Goal: Task Accomplishment & Management: Use online tool/utility

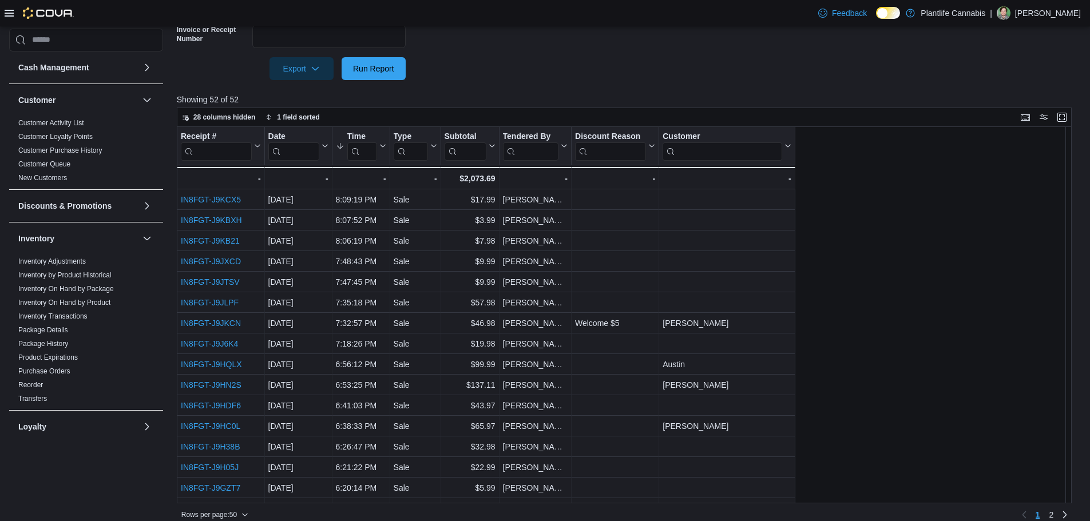
click at [493, 90] on div at bounding box center [629, 87] width 904 height 14
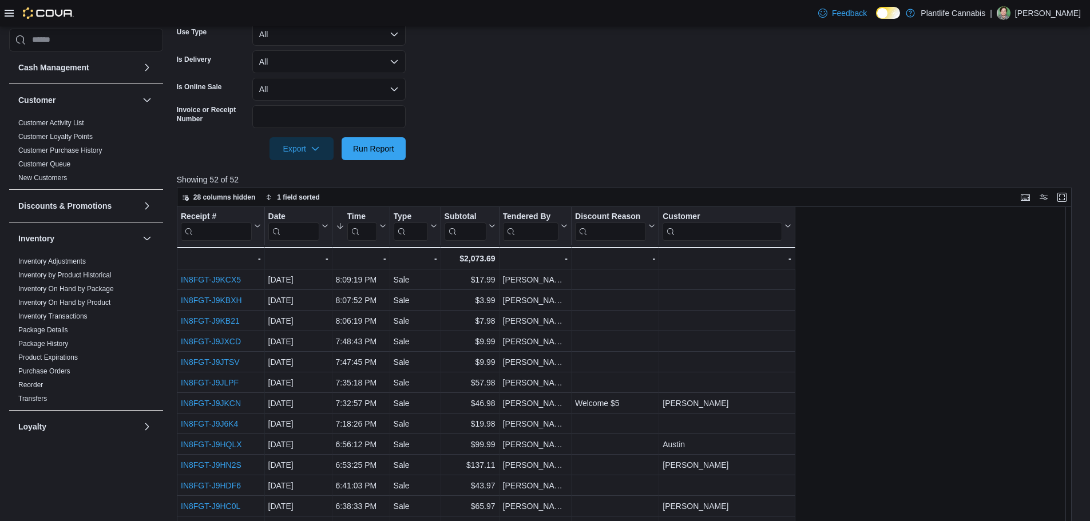
scroll to position [172, 0]
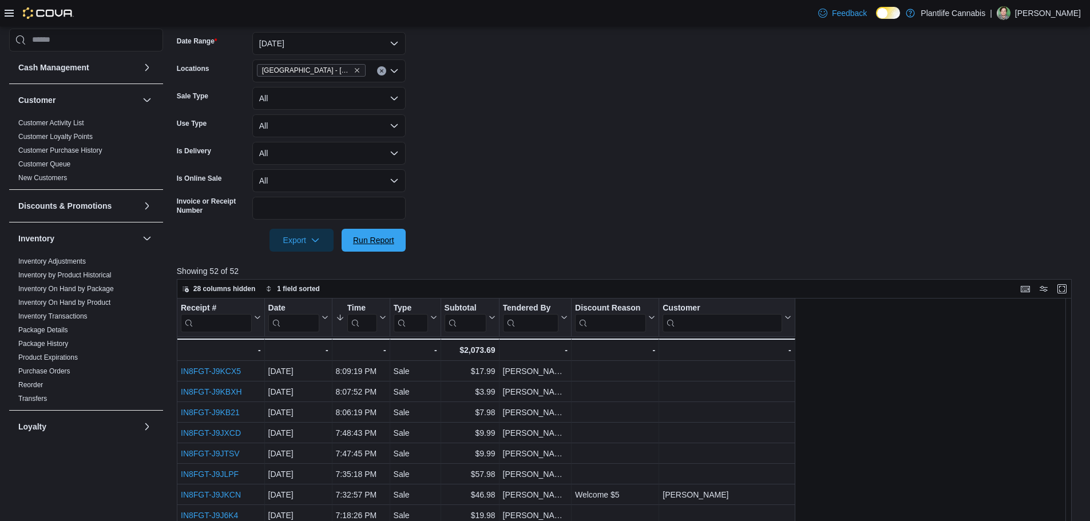
click at [395, 243] on span "Run Report" at bounding box center [373, 240] width 50 height 23
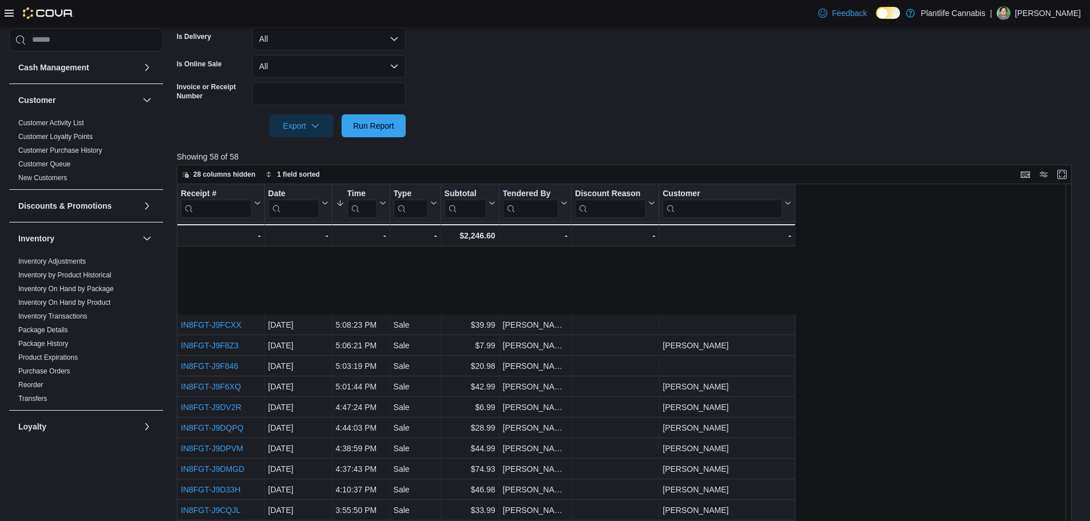
scroll to position [629, 0]
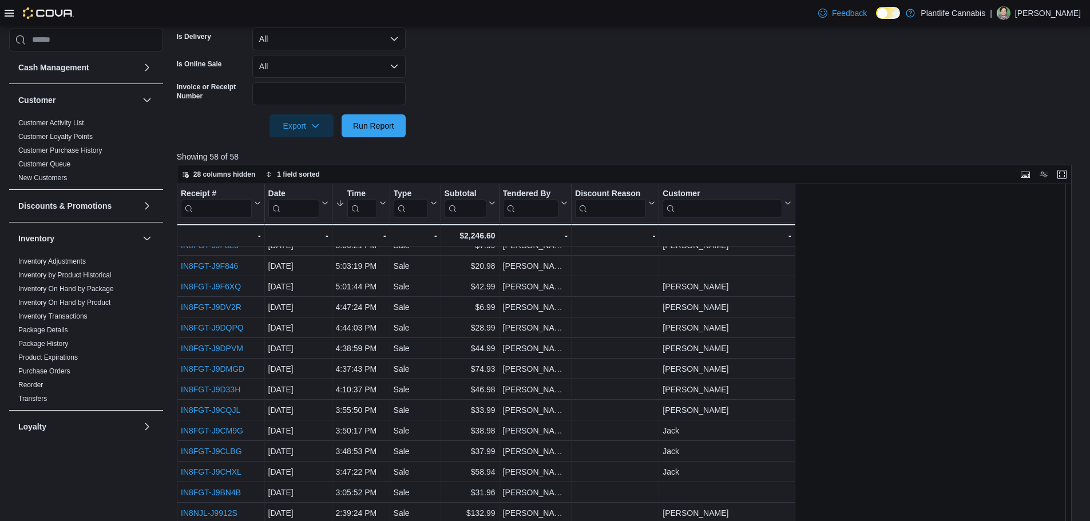
click at [445, 96] on form "Date Range Today Locations Edmonton - South Common Sale Type All Use Type All I…" at bounding box center [629, 20] width 904 height 233
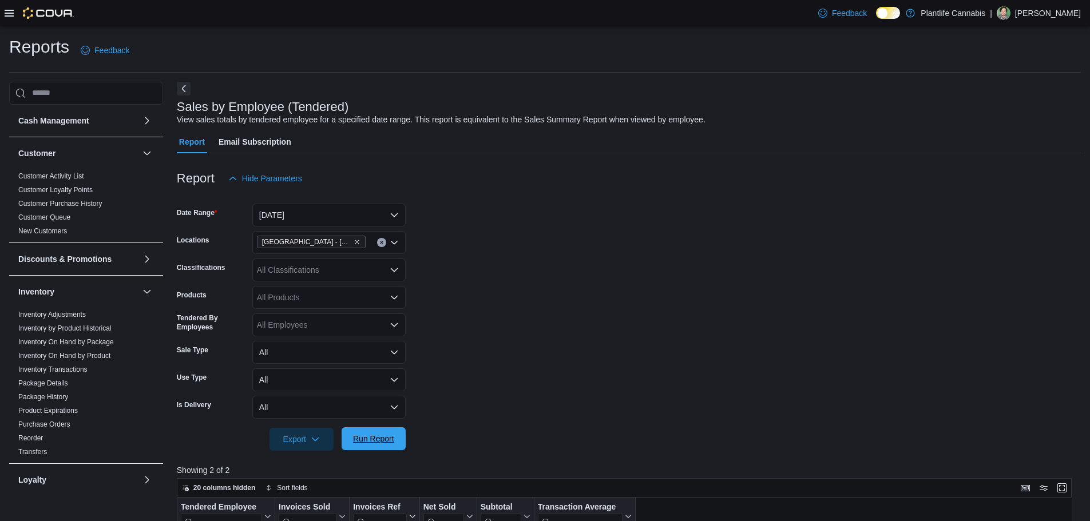
scroll to position [383, 0]
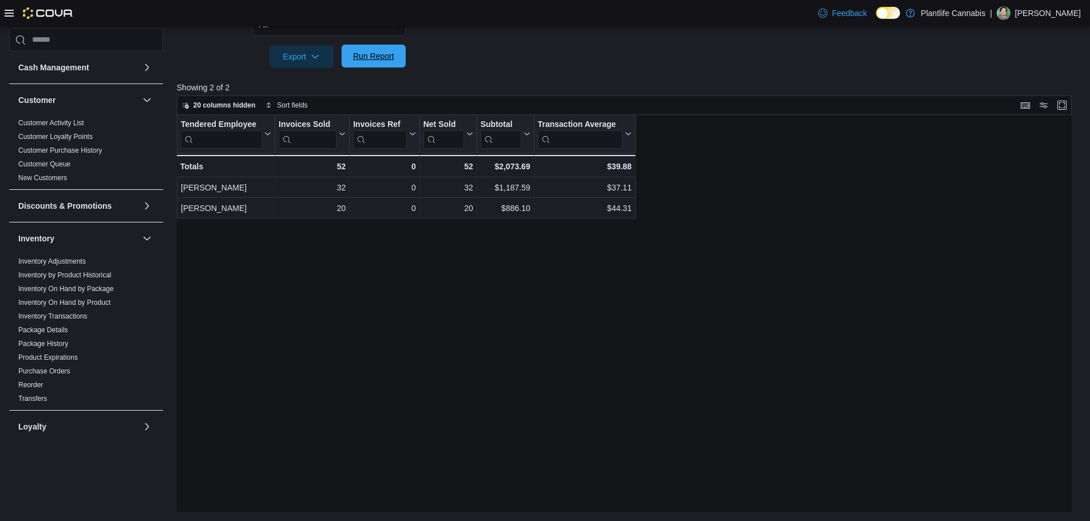
click at [362, 51] on span "Run Report" at bounding box center [373, 55] width 41 height 11
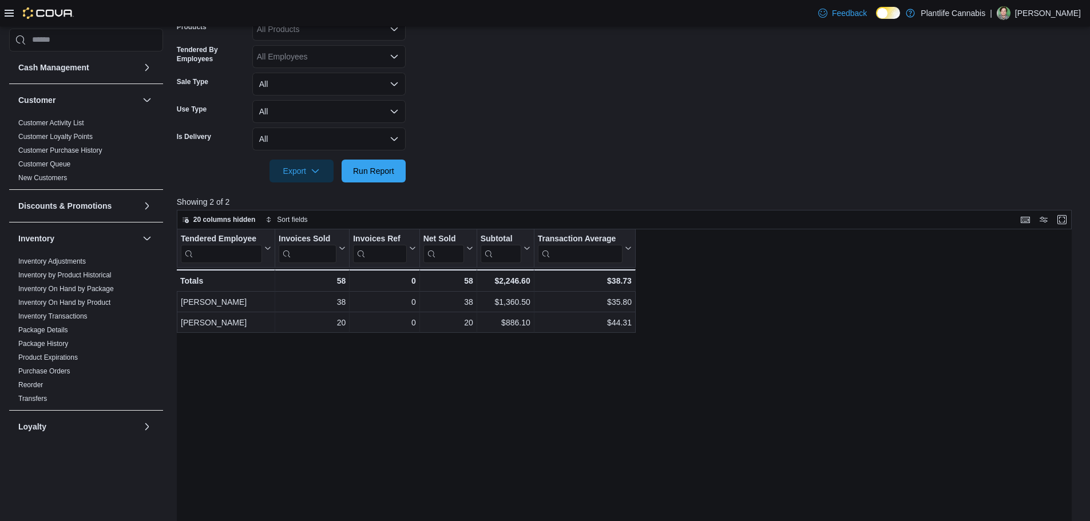
scroll to position [97, 0]
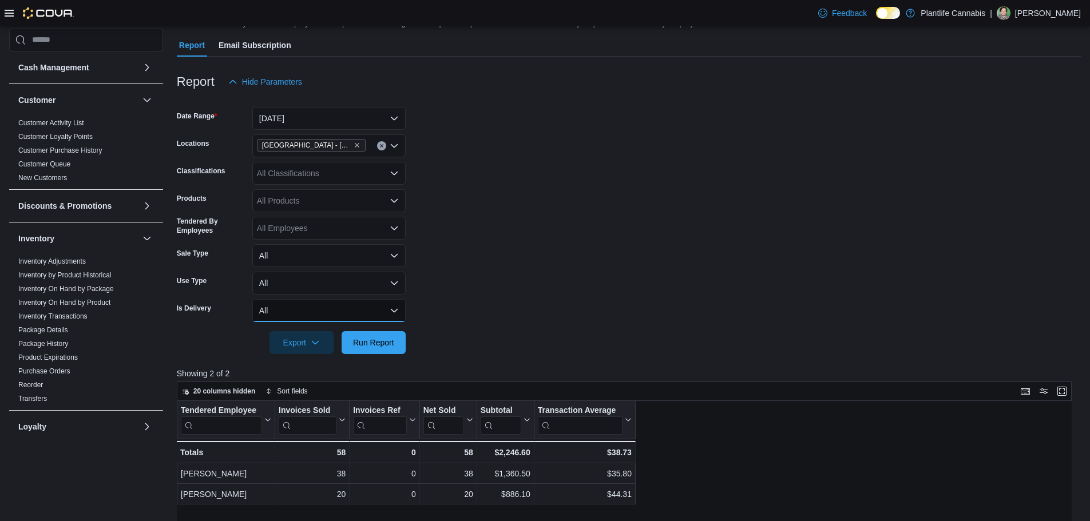
click at [292, 312] on button "All" at bounding box center [328, 310] width 153 height 23
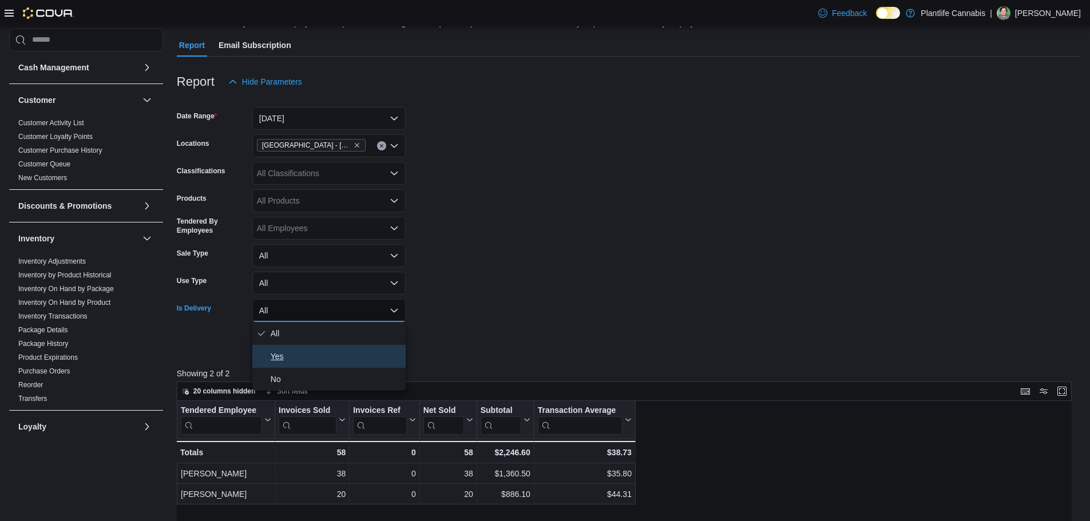
click at [287, 352] on span "Yes" at bounding box center [336, 357] width 130 height 14
click at [379, 345] on span "Run Report" at bounding box center [373, 341] width 41 height 11
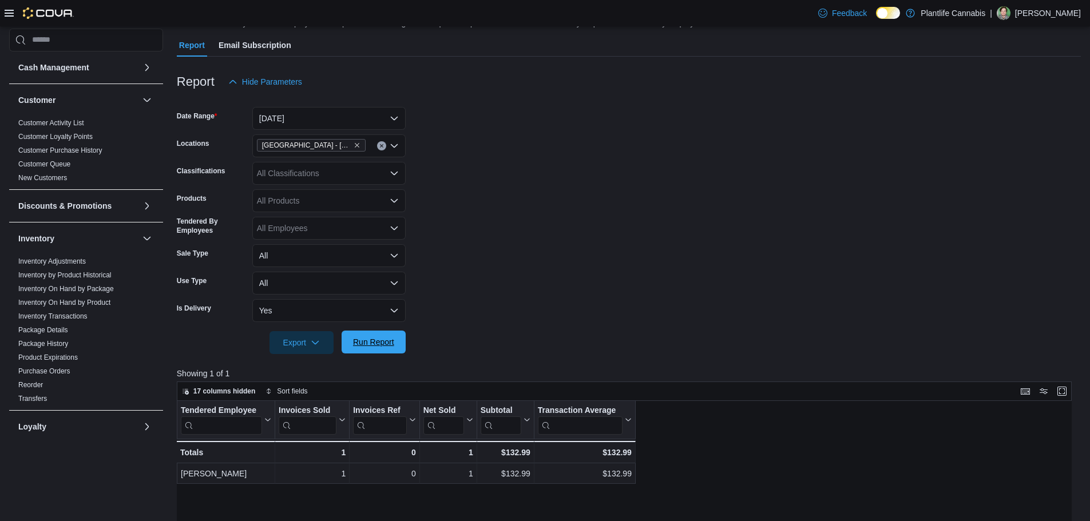
click at [376, 346] on span "Run Report" at bounding box center [373, 341] width 41 height 11
click at [336, 313] on button "Yes" at bounding box center [328, 310] width 153 height 23
click at [299, 338] on span "All" at bounding box center [336, 334] width 130 height 14
click at [375, 348] on span "Run Report" at bounding box center [373, 342] width 50 height 23
click at [287, 174] on div "All Classifications" at bounding box center [328, 173] width 153 height 23
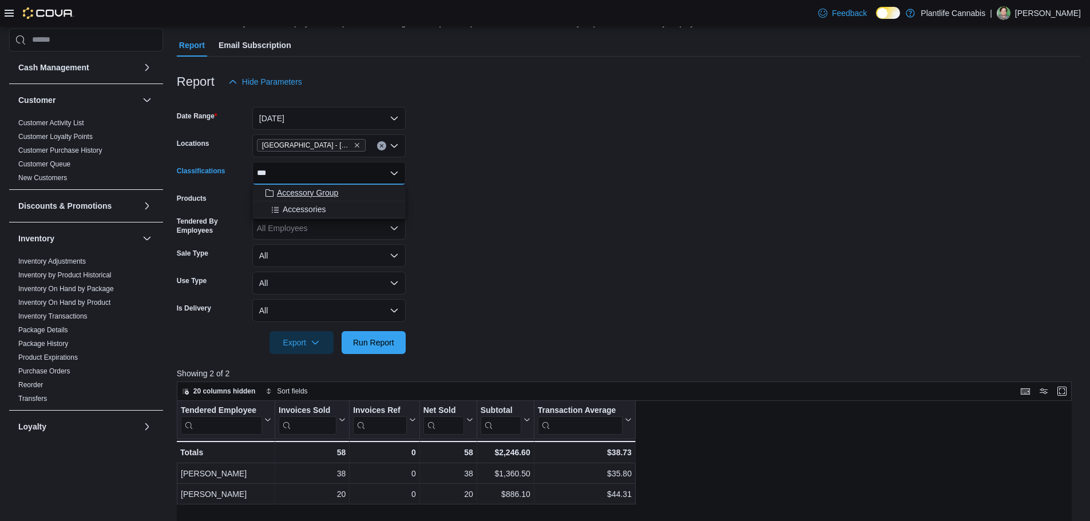
type input "***"
click at [310, 193] on span "Accessory Group" at bounding box center [307, 192] width 61 height 11
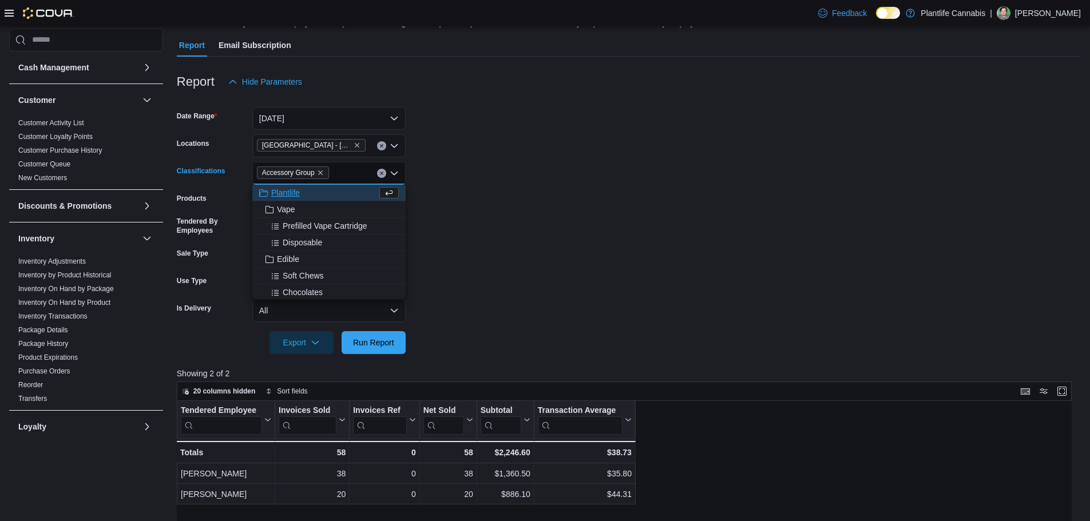
click at [582, 198] on form "Date Range Today Locations Edmonton - South Common Classifications Accessory Gr…" at bounding box center [629, 223] width 904 height 261
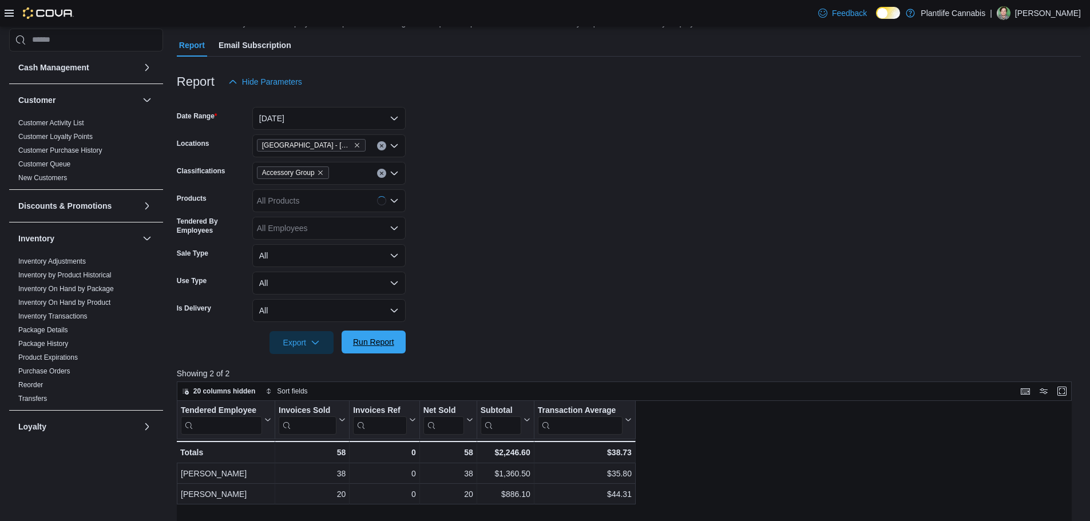
click at [387, 345] on span "Run Report" at bounding box center [373, 341] width 41 height 11
drag, startPoint x: 490, startPoint y: 176, endPoint x: 485, endPoint y: 172, distance: 6.5
click at [489, 174] on form "Date Range Today Locations Edmonton - South Common Classifications Accessory Gr…" at bounding box center [629, 223] width 904 height 261
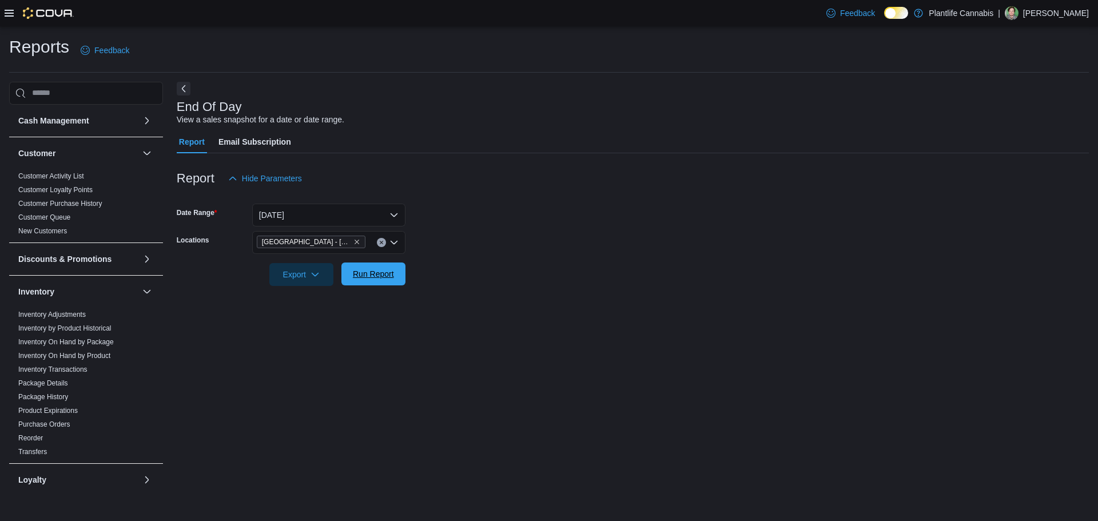
click at [386, 273] on span "Run Report" at bounding box center [373, 273] width 41 height 11
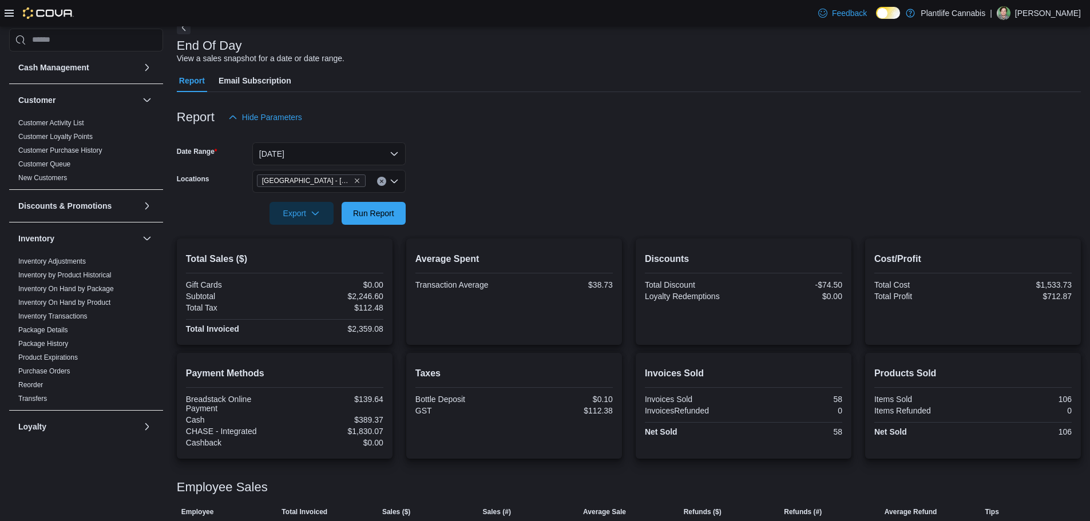
scroll to position [118, 0]
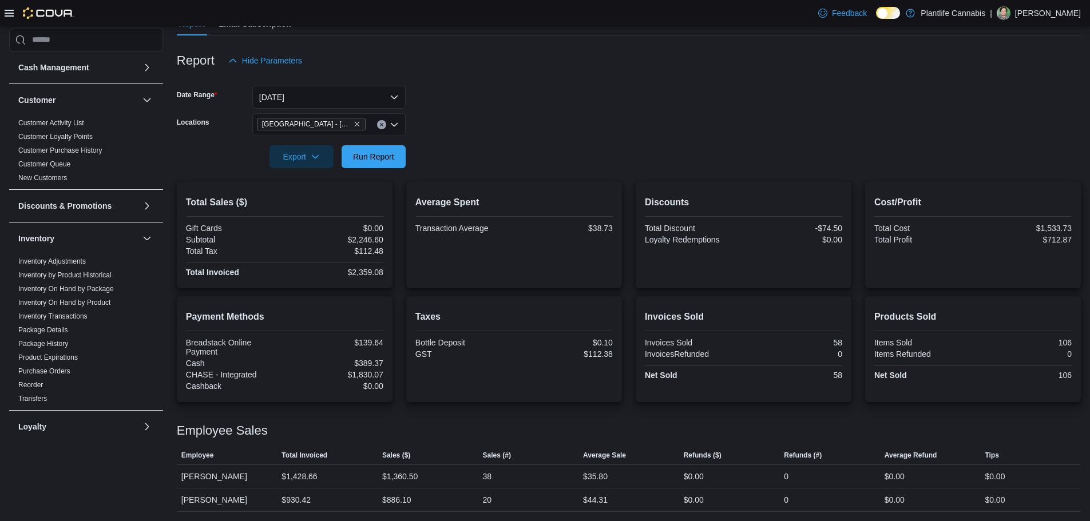
click at [477, 137] on div at bounding box center [629, 140] width 904 height 9
click at [382, 161] on span "Run Report" at bounding box center [373, 155] width 41 height 11
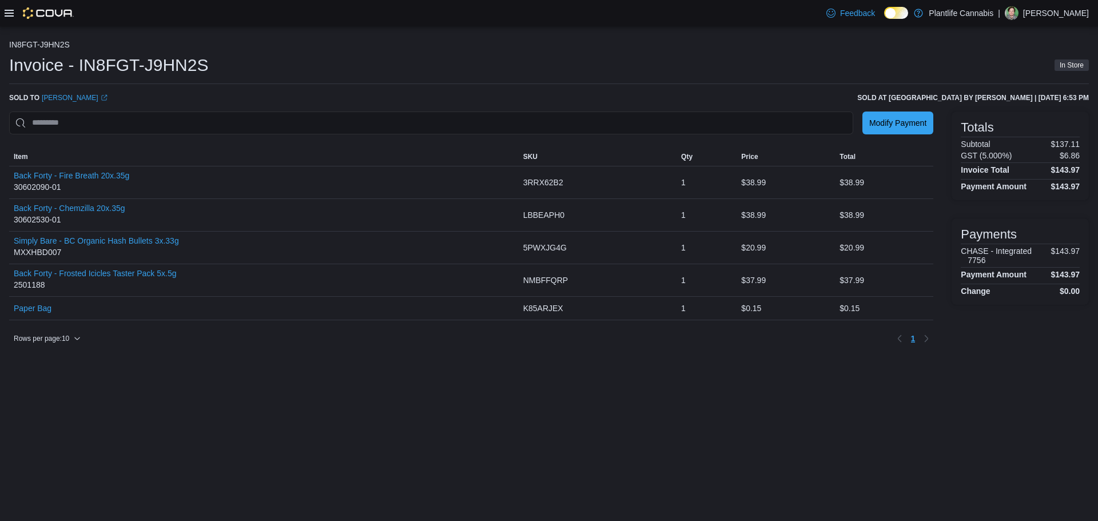
click at [452, 379] on div "IN8FGT-J9HN2S Invoice - IN8FGT-J9HN2S In Store Sold to Nick (opens in a new tab…" at bounding box center [549, 273] width 1098 height 495
drag, startPoint x: 457, startPoint y: 393, endPoint x: 449, endPoint y: 390, distance: 8.7
click at [455, 392] on div "IN8FGT-J9HN2S Invoice - IN8FGT-J9HN2S In Store Sold to Nick (opens in a new tab…" at bounding box center [549, 273] width 1098 height 495
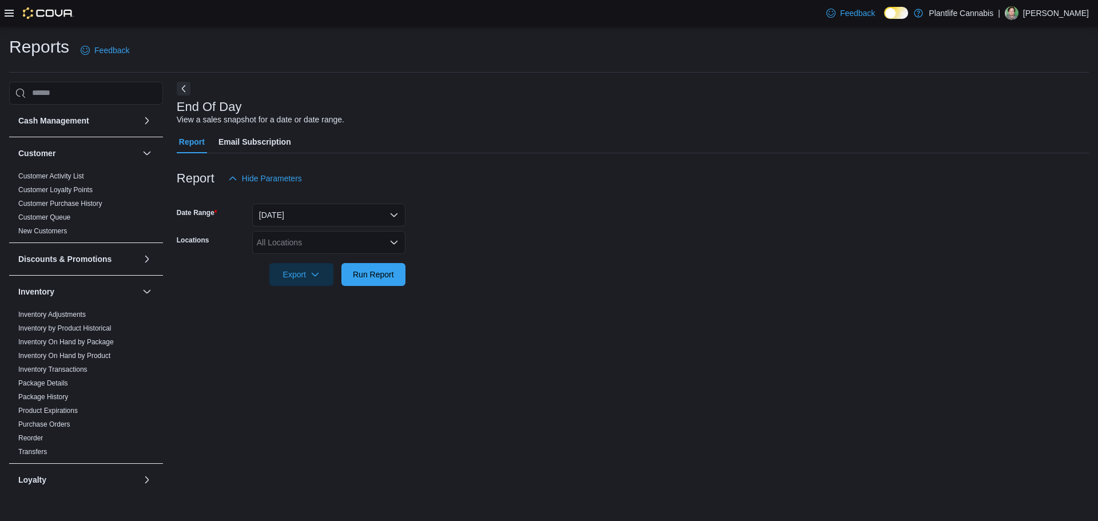
click at [311, 239] on div "All Locations" at bounding box center [328, 242] width 153 height 23
type input "*****"
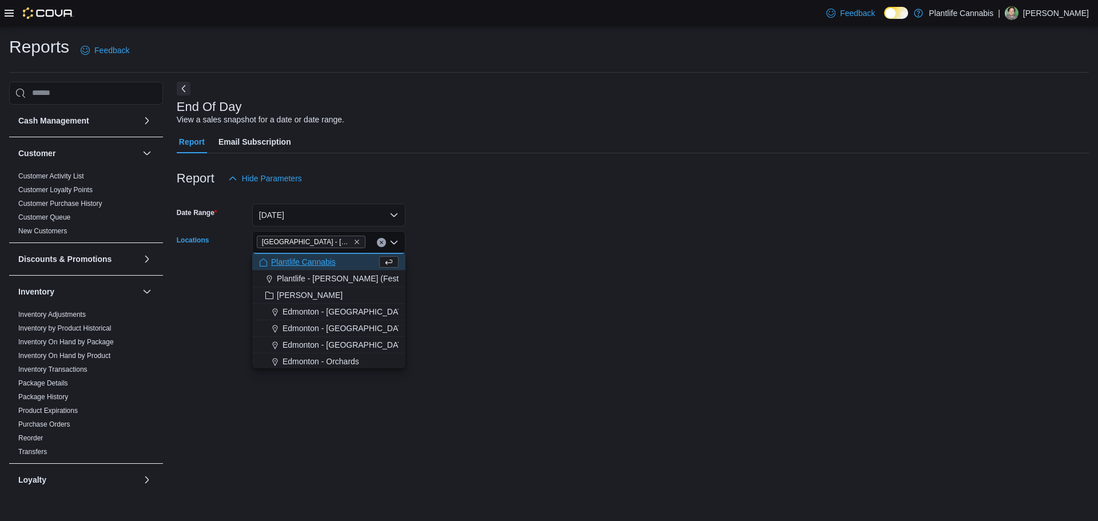
click at [653, 333] on div "End Of Day View a sales snapshot for a date or date range. Report Email Subscri…" at bounding box center [633, 289] width 913 height 414
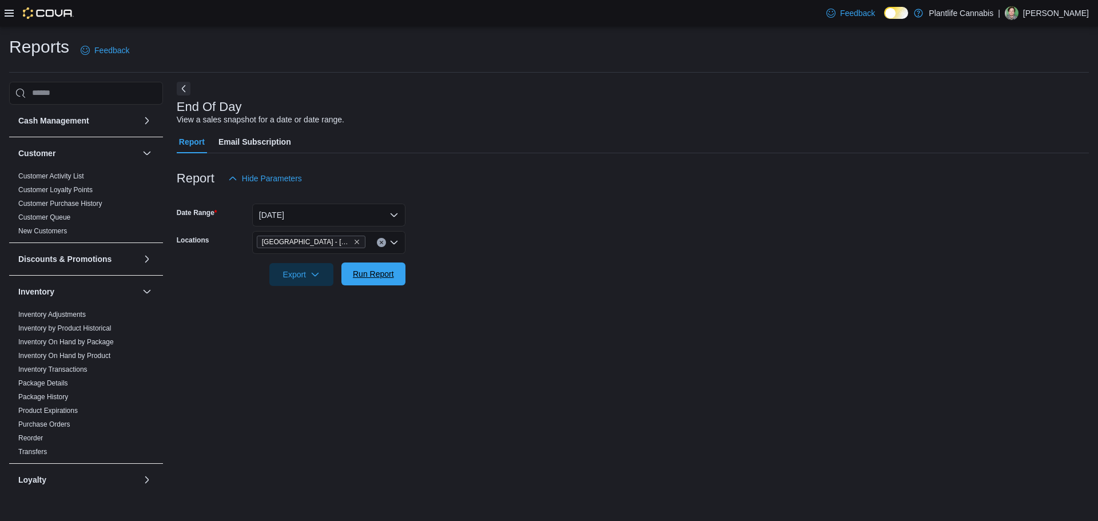
click at [369, 279] on span "Run Report" at bounding box center [373, 273] width 41 height 11
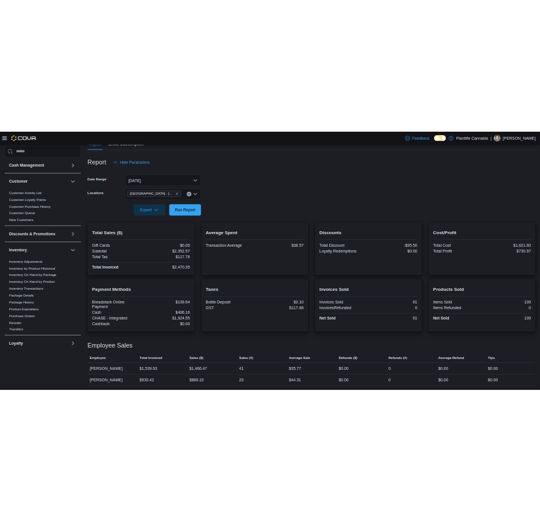
scroll to position [118, 0]
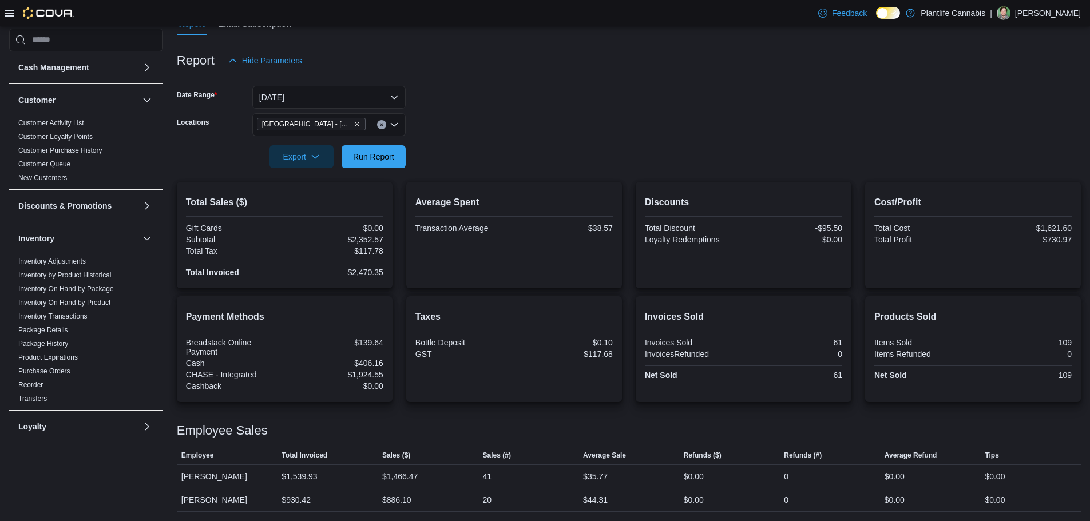
click at [494, 358] on div "GST" at bounding box center [463, 354] width 97 height 9
click at [519, 153] on form "Date Range Today Locations Edmonton - South Common Export Run Report" at bounding box center [629, 120] width 904 height 96
click at [523, 363] on div "Taxes Bottle Deposit $0.10 GST $117.68" at bounding box center [513, 350] width 197 height 88
click at [499, 319] on h2 "Taxes" at bounding box center [513, 317] width 197 height 14
drag, startPoint x: 513, startPoint y: 174, endPoint x: 466, endPoint y: 104, distance: 84.3
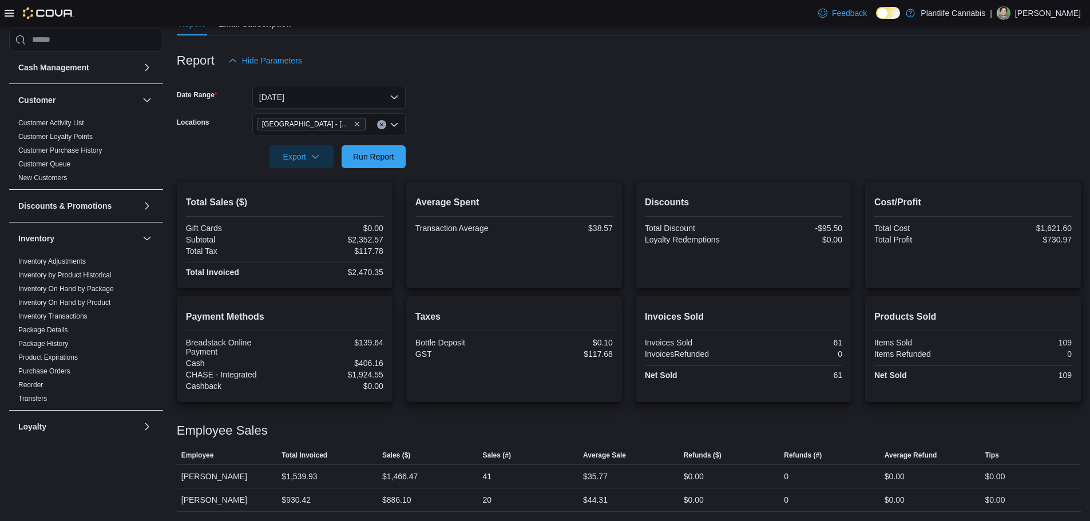
click at [513, 174] on div at bounding box center [629, 175] width 904 height 14
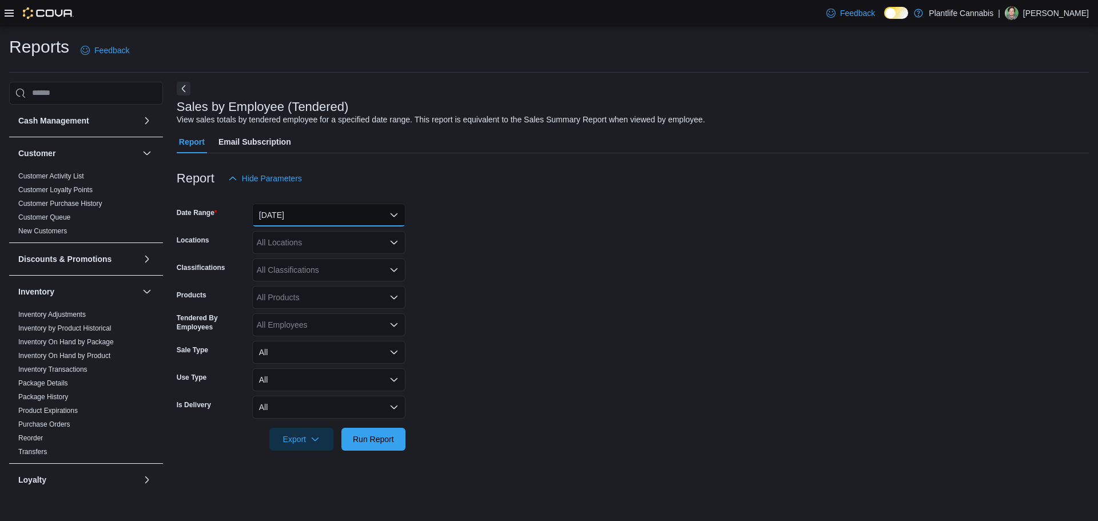
click at [315, 219] on button "[DATE]" at bounding box center [328, 215] width 153 height 23
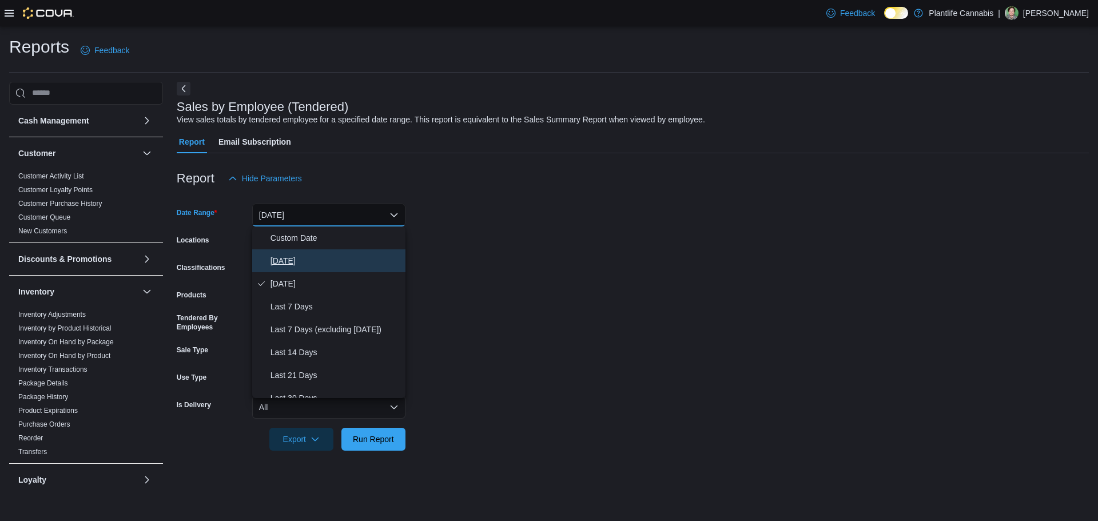
click at [288, 261] on span "[DATE]" at bounding box center [336, 261] width 130 height 14
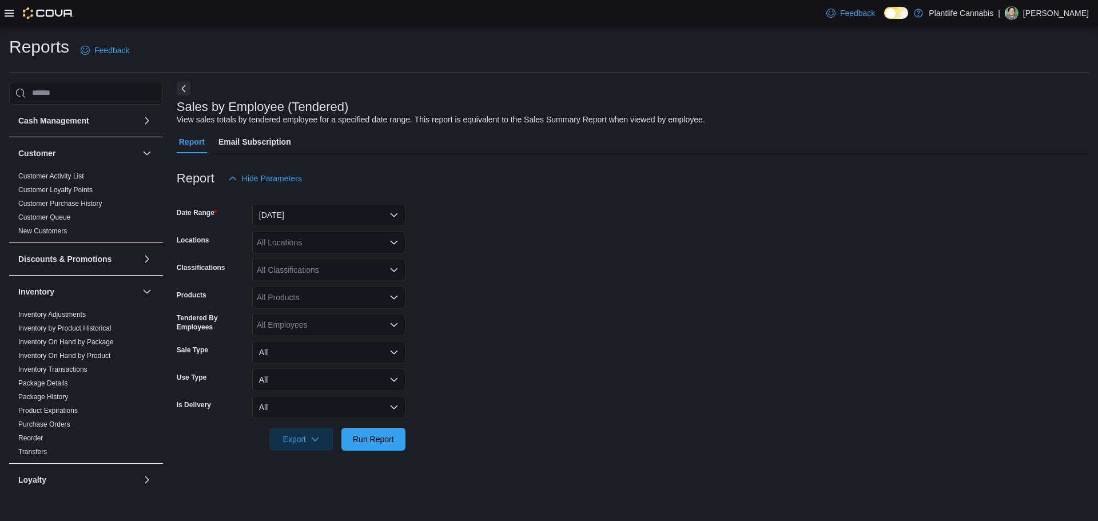
click at [497, 261] on form "Date Range [DATE] Locations All Locations Classifications All Classifications P…" at bounding box center [633, 320] width 913 height 261
click at [321, 223] on button "[DATE]" at bounding box center [328, 215] width 153 height 23
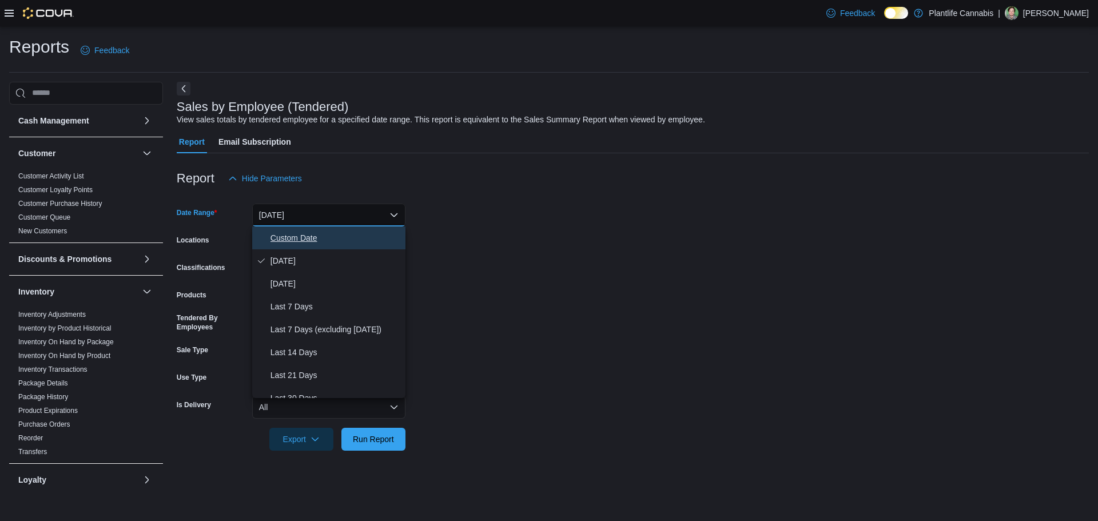
click at [313, 239] on span "Custom Date" at bounding box center [336, 238] width 130 height 14
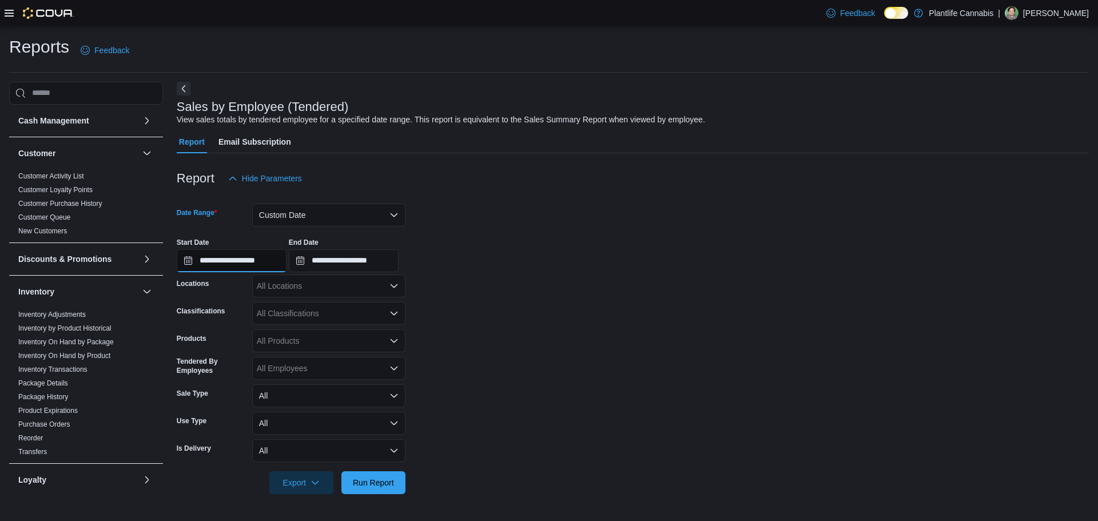
click at [215, 258] on input "**********" at bounding box center [232, 260] width 110 height 23
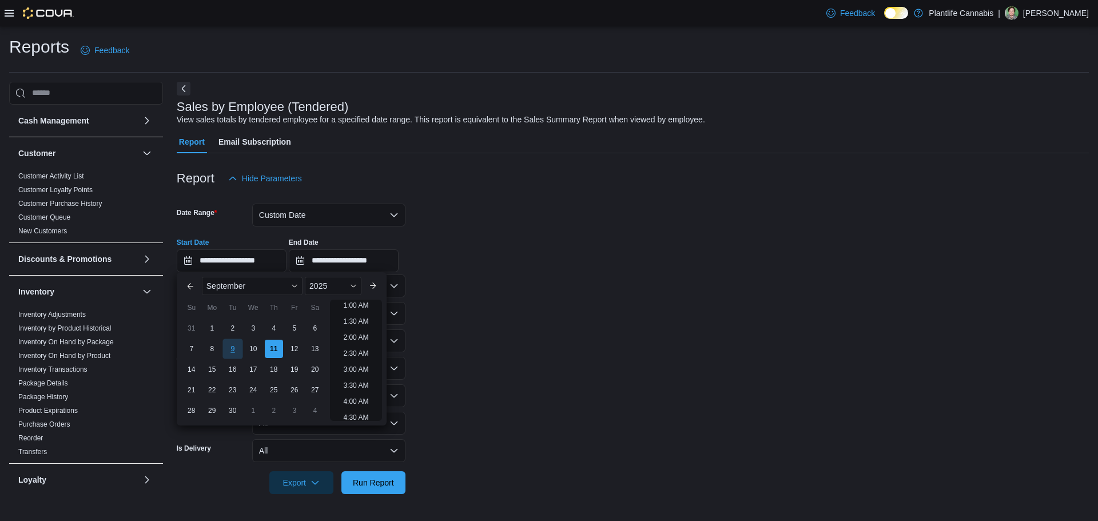
click at [238, 349] on div "9" at bounding box center [233, 349] width 20 height 20
type input "**********"
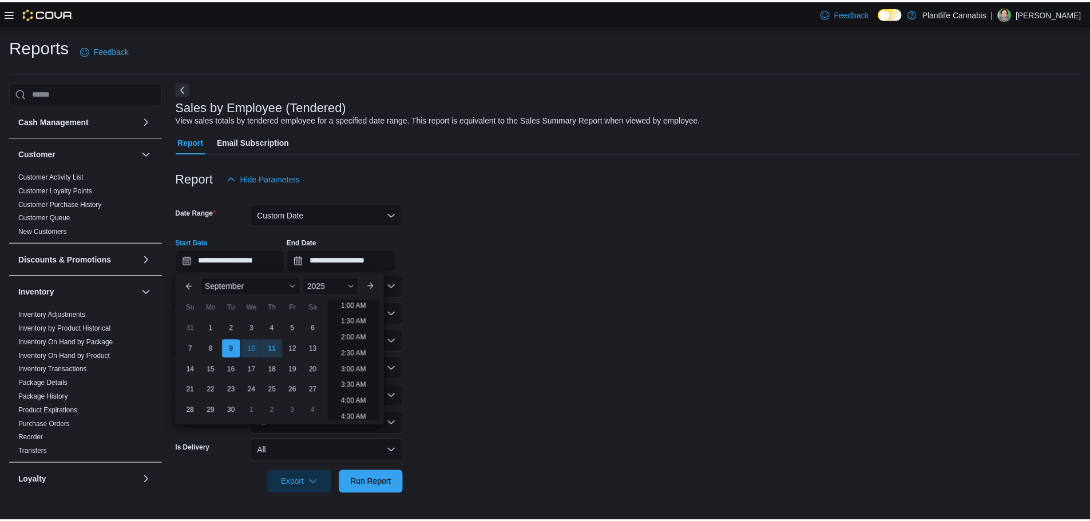
scroll to position [2, 0]
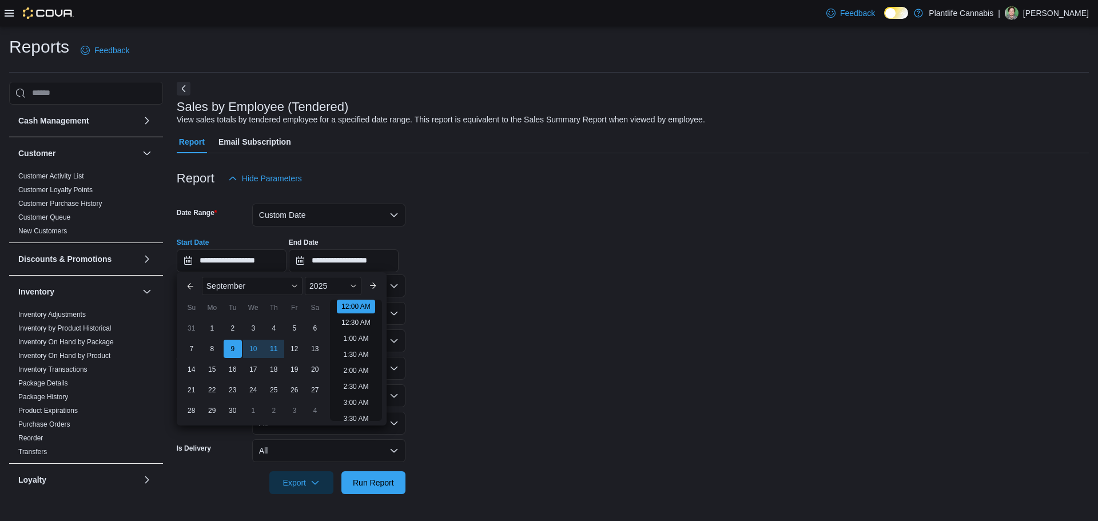
click at [530, 347] on form "**********" at bounding box center [633, 342] width 913 height 304
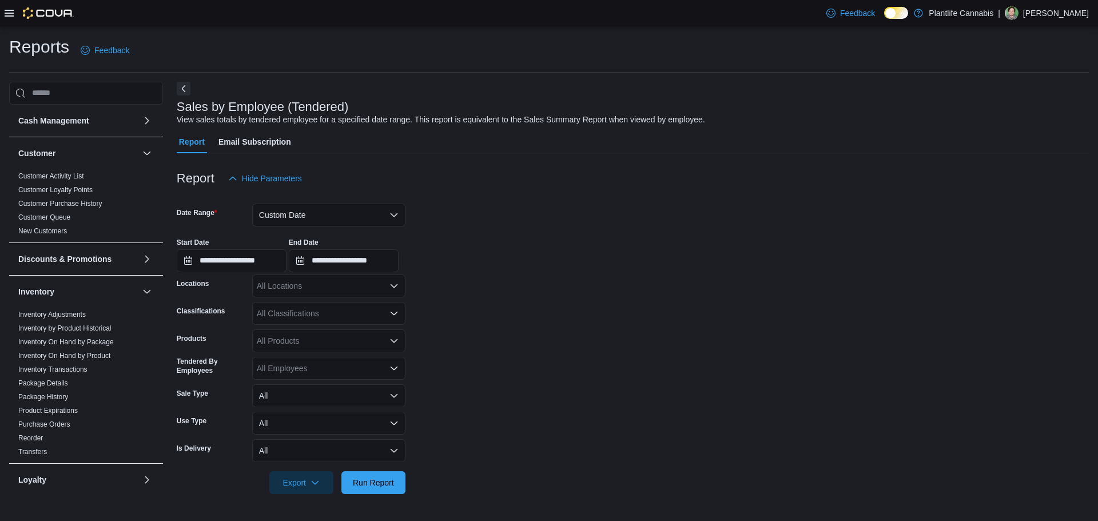
click at [306, 288] on div "All Locations" at bounding box center [328, 286] width 153 height 23
type input "*****"
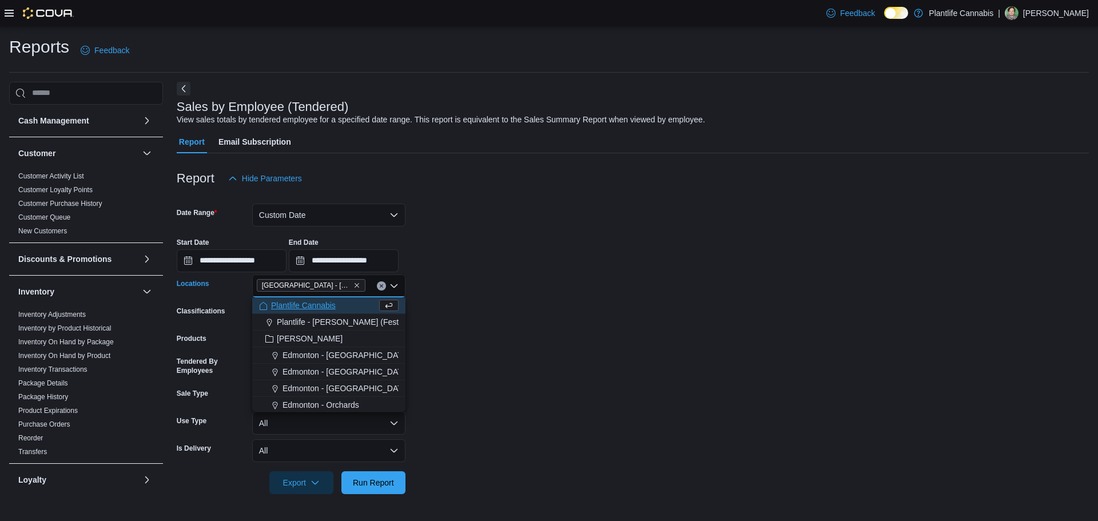
click at [557, 342] on form "**********" at bounding box center [633, 342] width 913 height 304
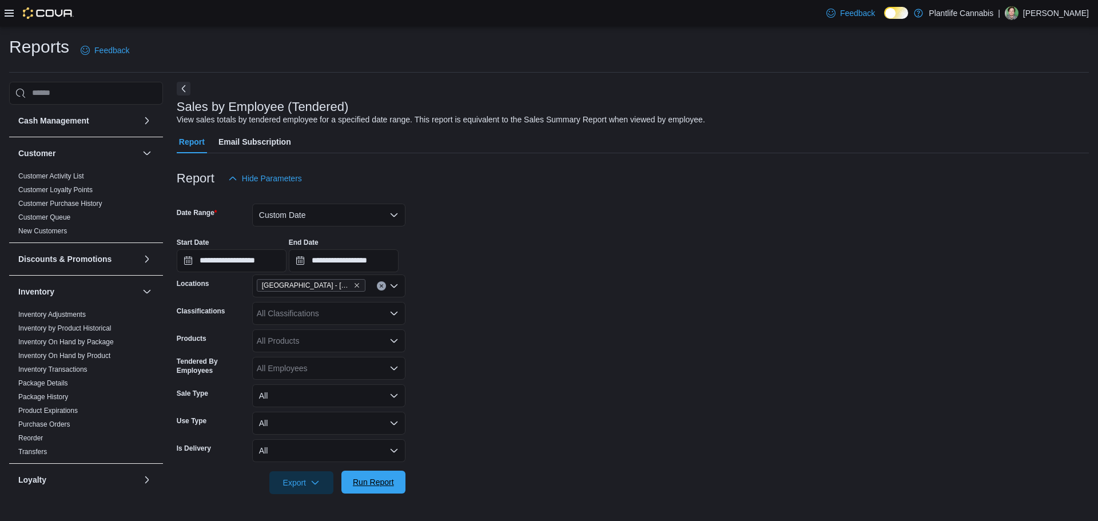
click at [388, 485] on span "Run Report" at bounding box center [373, 482] width 41 height 11
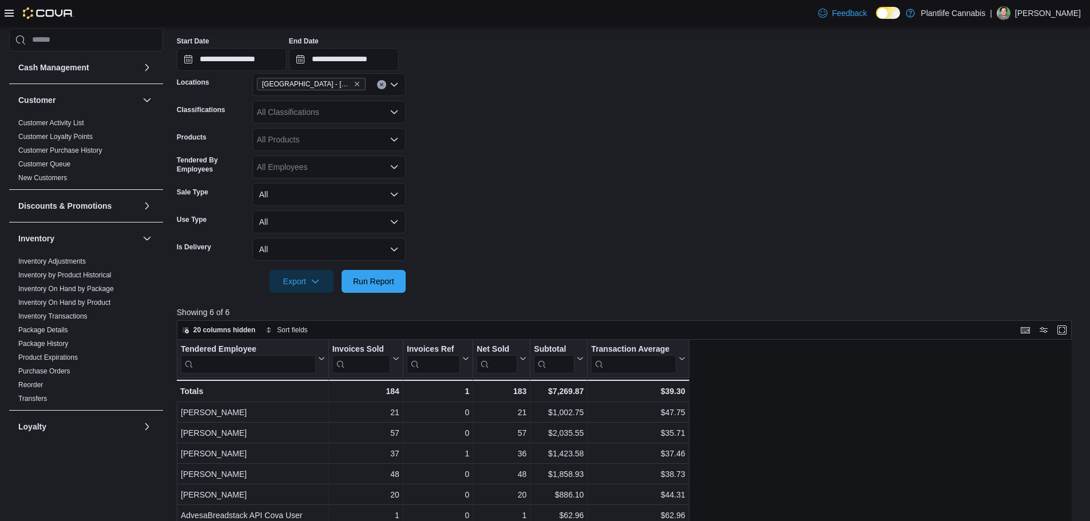
scroll to position [114, 0]
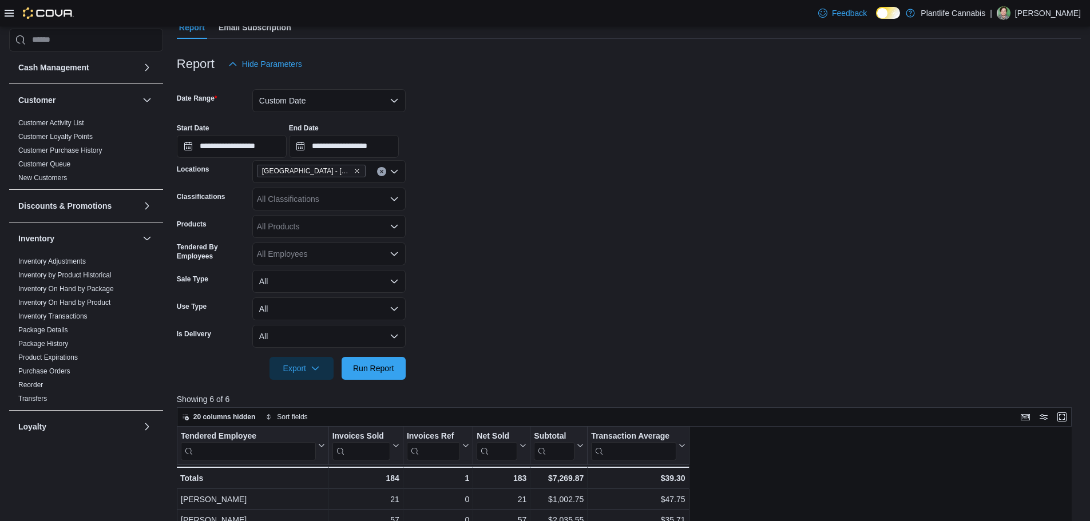
click at [308, 201] on div "All Classifications" at bounding box center [328, 199] width 153 height 23
type input "***"
click at [318, 217] on span "Accessory Group" at bounding box center [307, 218] width 61 height 11
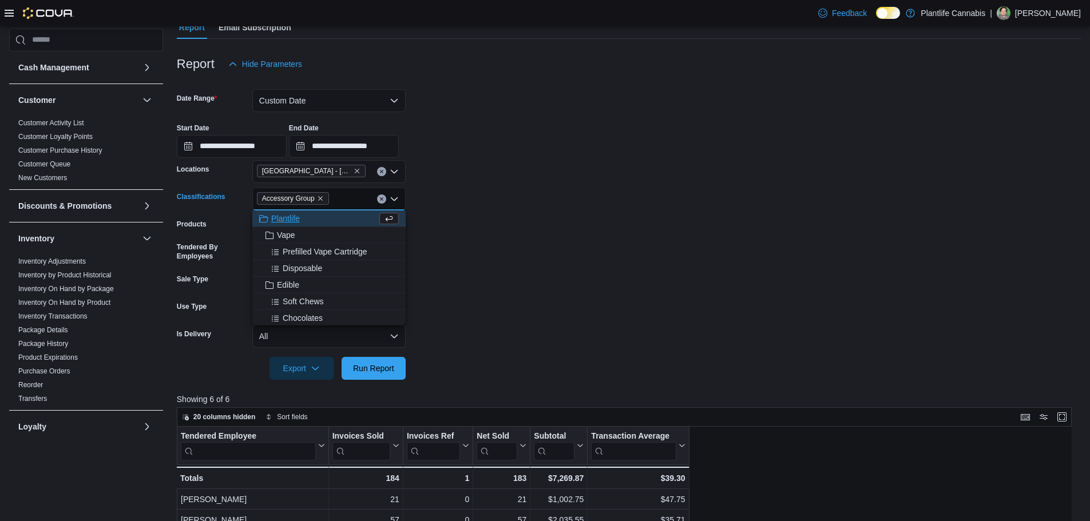
click at [571, 214] on form "**********" at bounding box center [629, 228] width 904 height 304
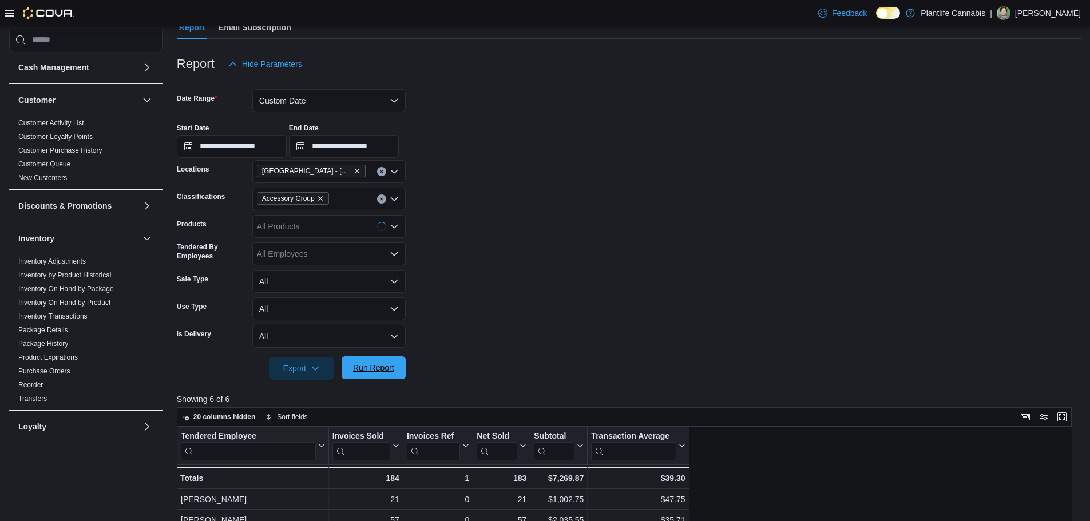
click at [361, 362] on span "Run Report" at bounding box center [373, 367] width 50 height 23
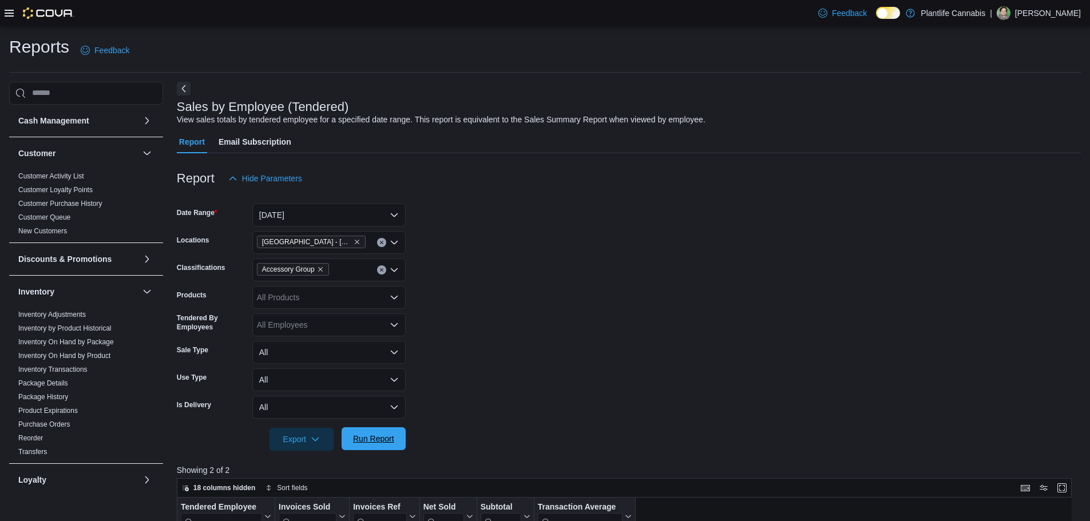
scroll to position [97, 0]
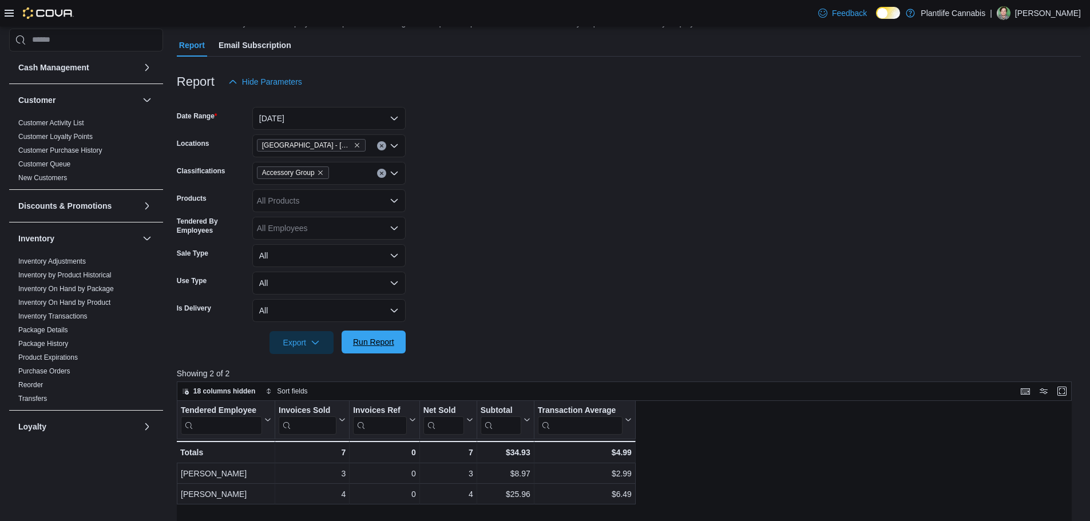
click at [387, 349] on span "Run Report" at bounding box center [373, 342] width 50 height 23
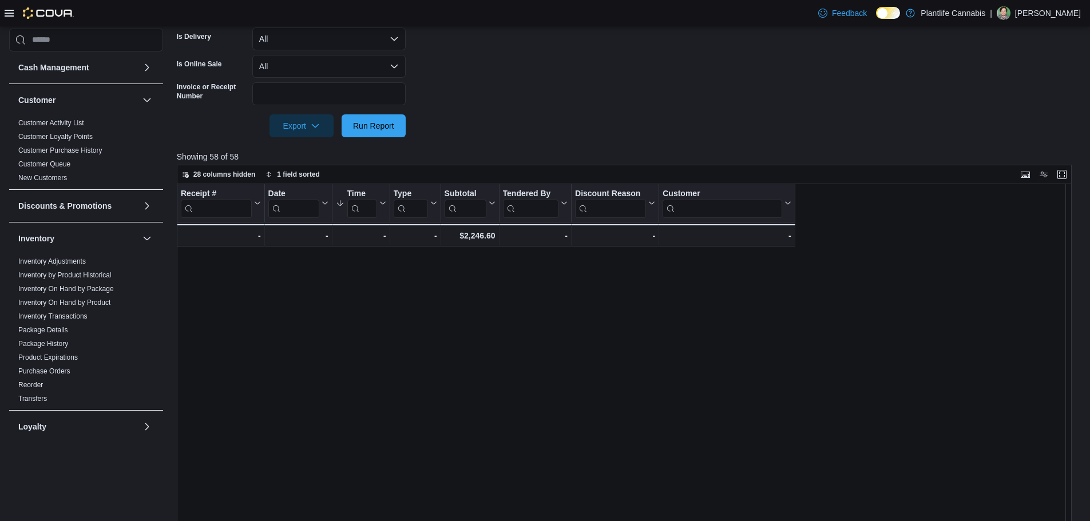
scroll to position [629, 0]
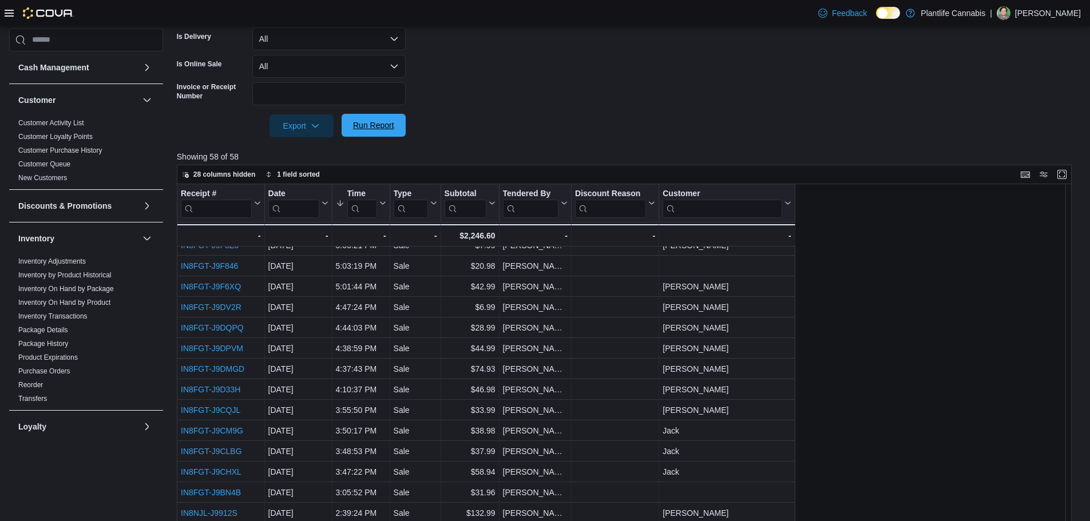
click at [378, 125] on span "Run Report" at bounding box center [373, 125] width 41 height 11
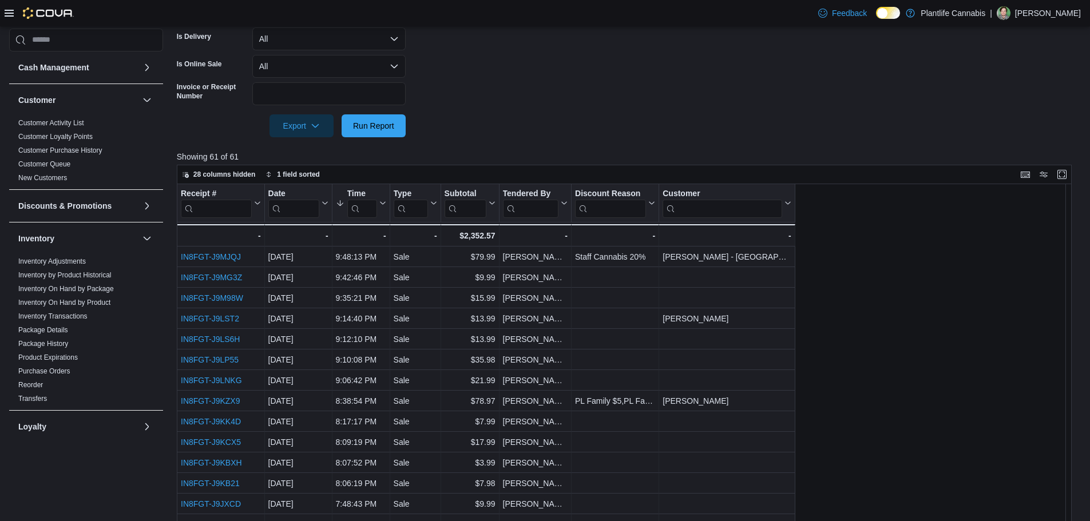
click at [467, 107] on div at bounding box center [629, 109] width 904 height 9
